Goal: Task Accomplishment & Management: Use online tool/utility

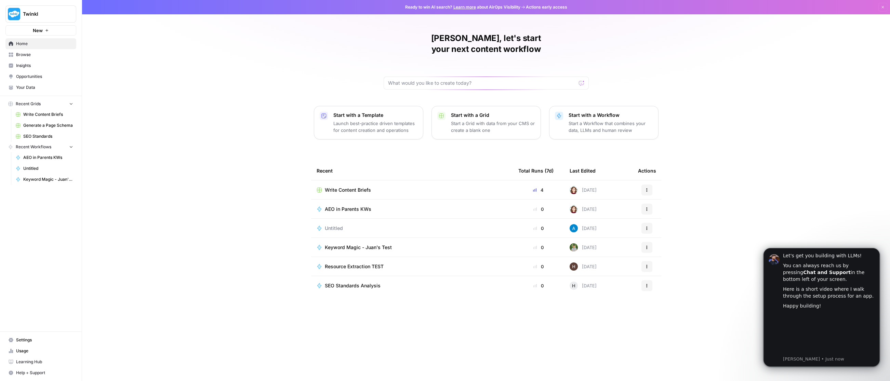
click at [345, 244] on span "Keyword Magic - Juan's Test" at bounding box center [358, 247] width 67 height 7
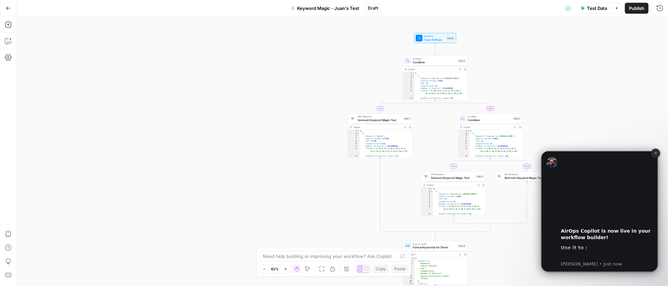
click at [656, 153] on icon "Dismiss notification" at bounding box center [655, 153] width 4 height 4
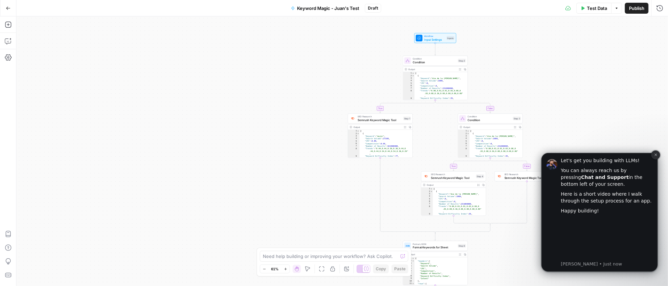
click at [655, 156] on icon "Dismiss notification" at bounding box center [655, 155] width 4 height 4
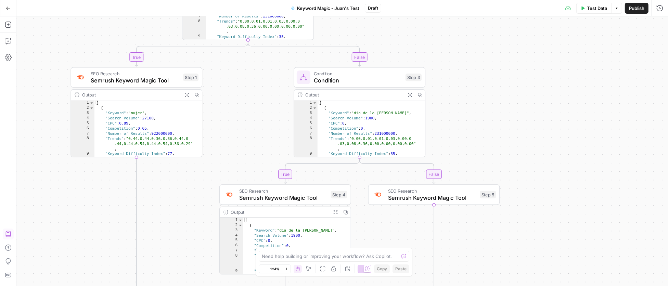
click at [5, 236] on icon "button" at bounding box center [8, 234] width 7 height 7
